Goal: Find specific fact

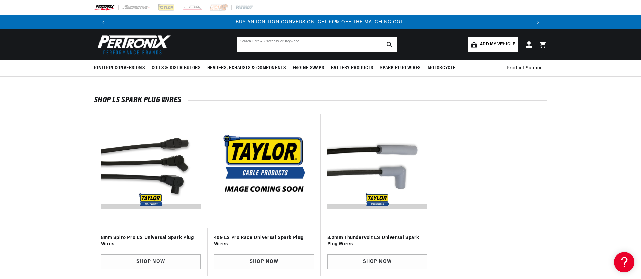
click at [307, 41] on input "text" at bounding box center [317, 44] width 160 height 15
type input "76320"
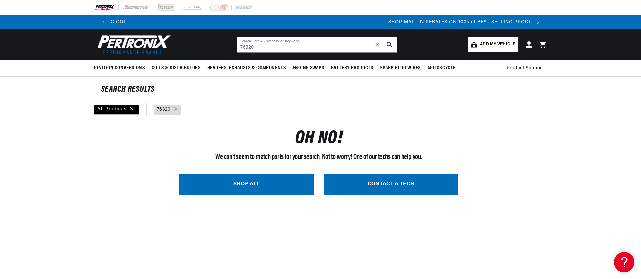
scroll to position [0, 420]
